Goal: Task Accomplishment & Management: Manage account settings

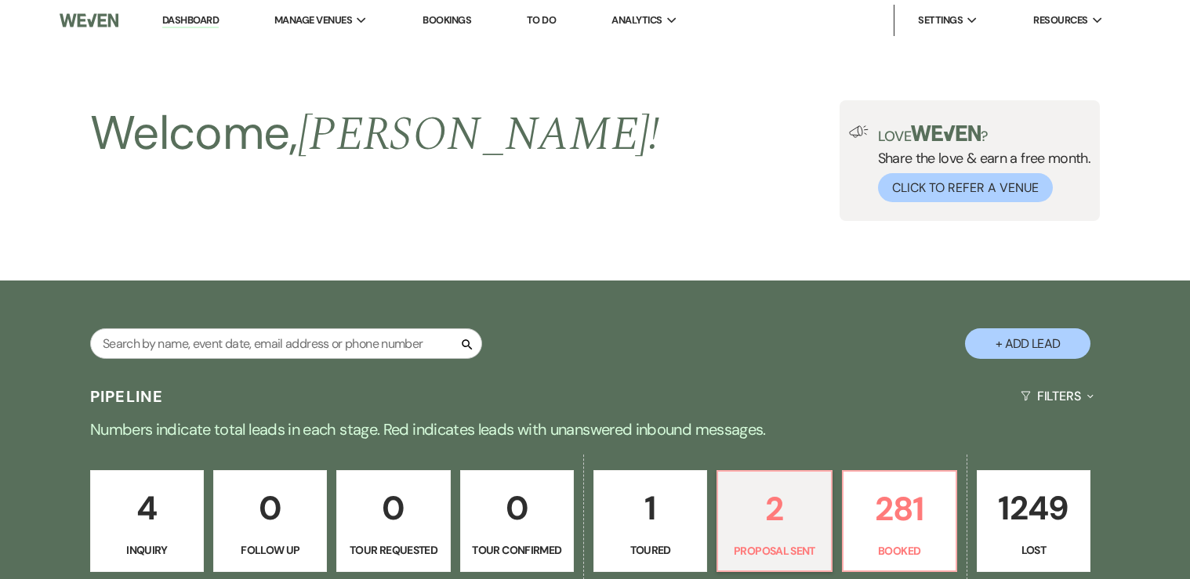
select select "6"
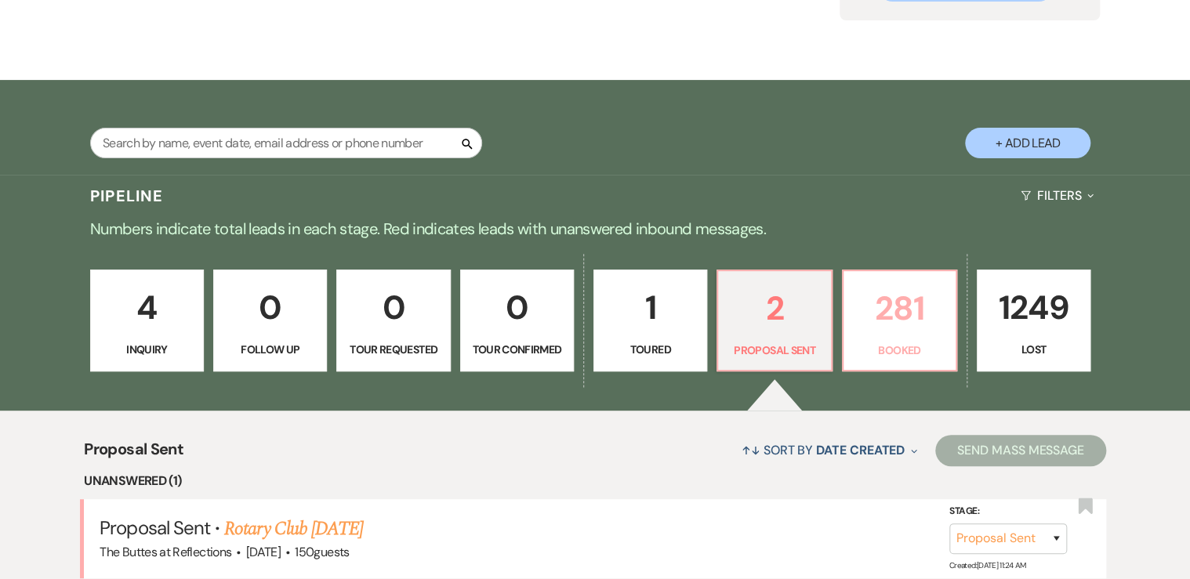
click at [900, 336] on link "281 Booked" at bounding box center [899, 321] width 115 height 102
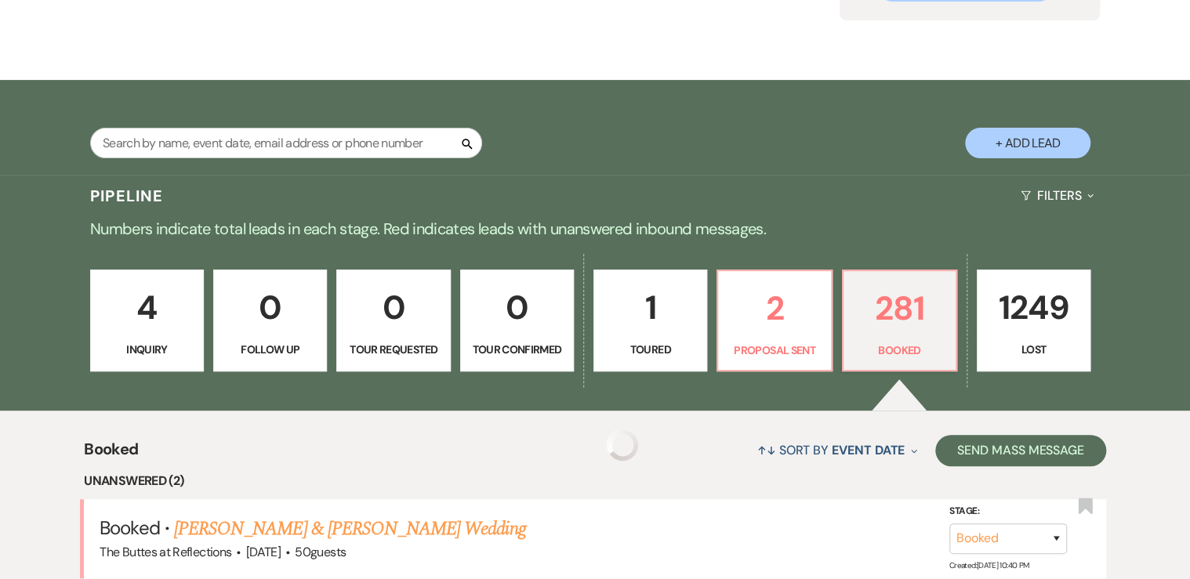
scroll to position [514, 0]
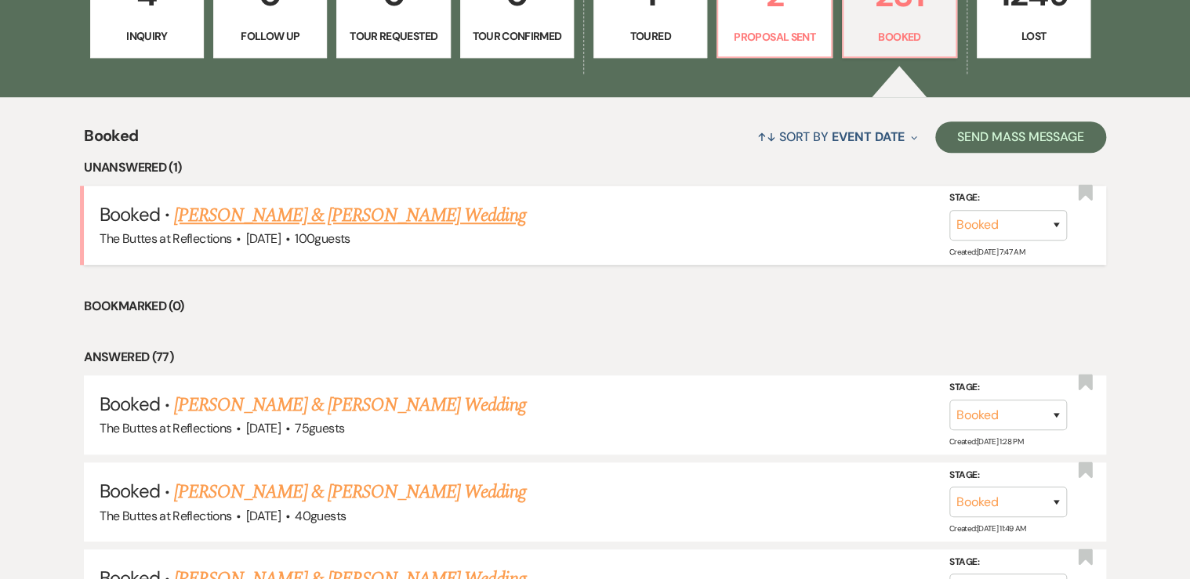
click at [441, 217] on link "[PERSON_NAME] & [PERSON_NAME] Wedding" at bounding box center [349, 215] width 351 height 28
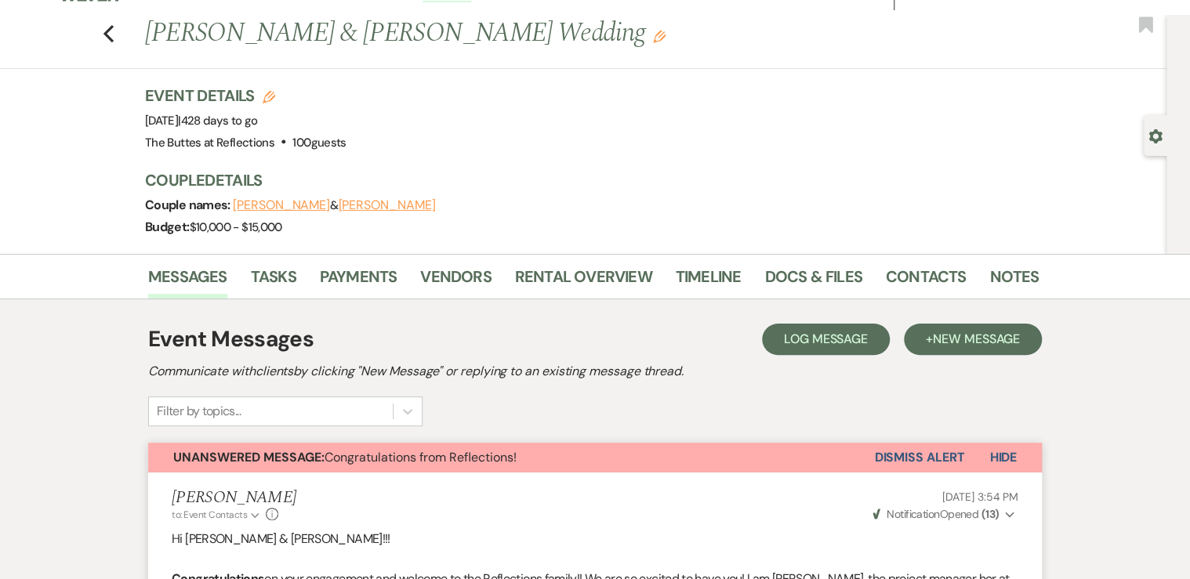
scroll to position [13, 0]
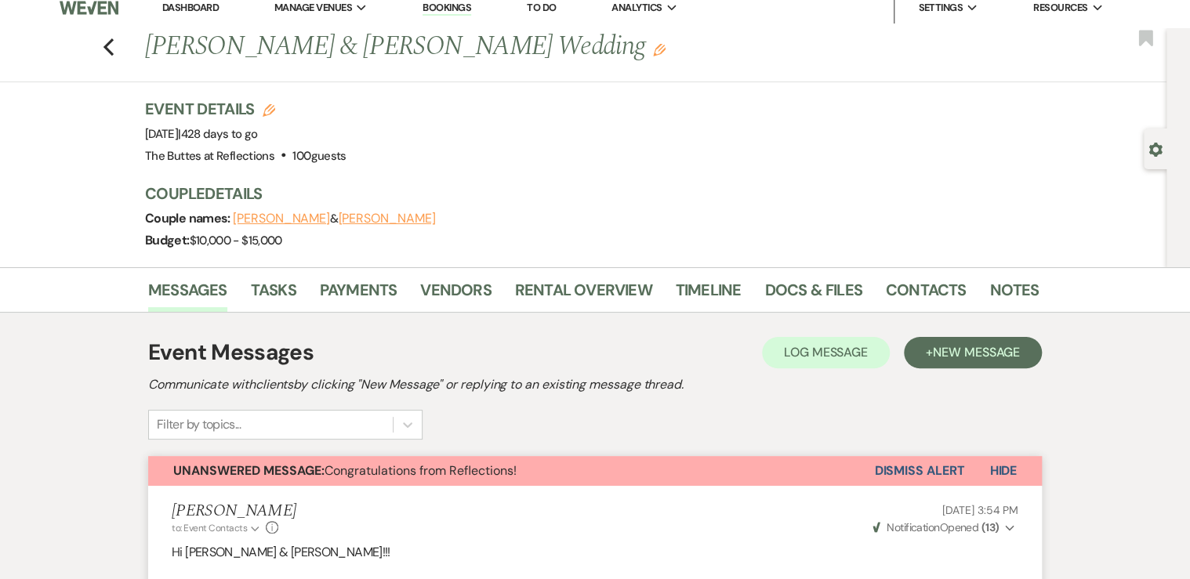
click at [920, 471] on button "Dismiss Alert" at bounding box center [919, 471] width 90 height 30
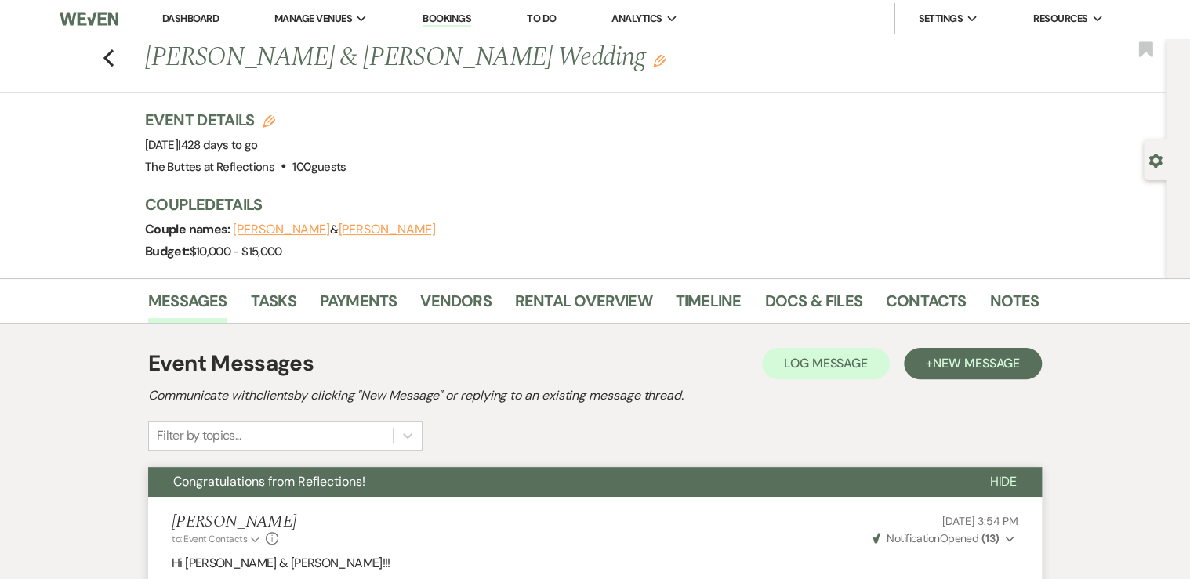
scroll to position [0, 0]
